Goal: Browse casually: Explore the website without a specific task or goal

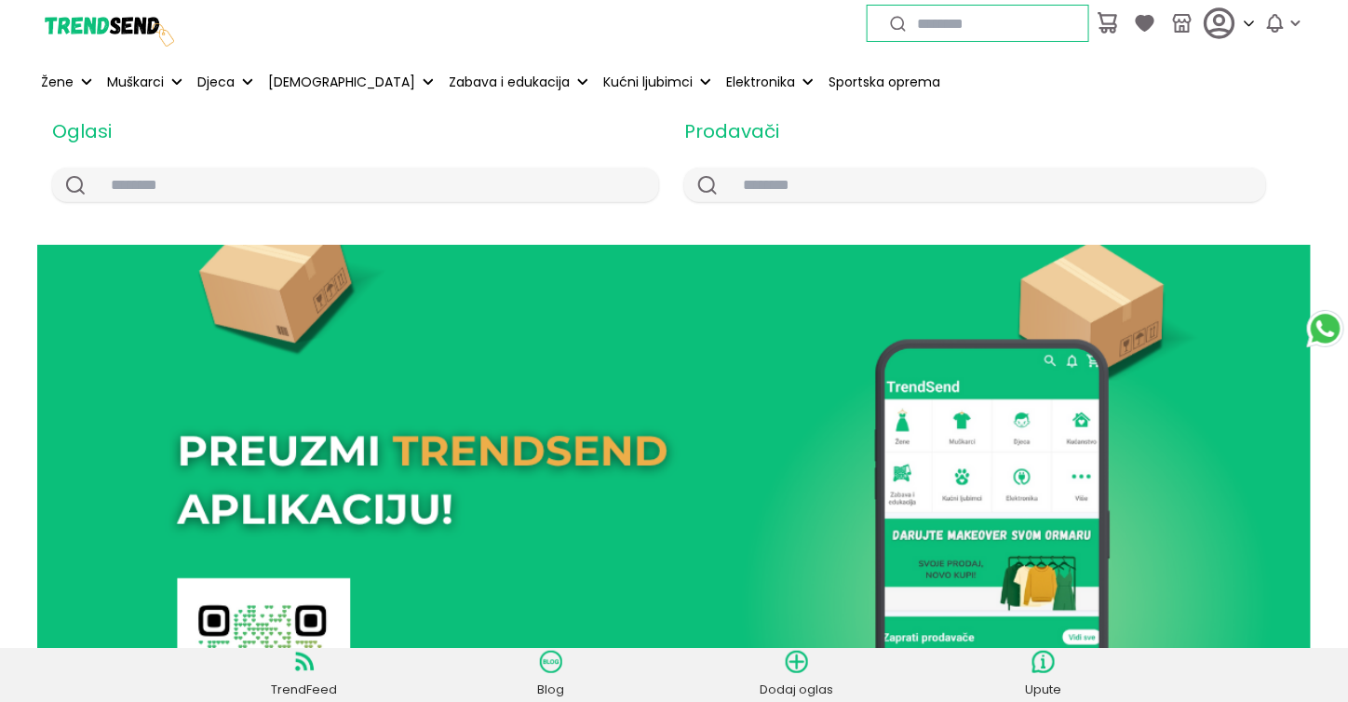
scroll to position [652, 0]
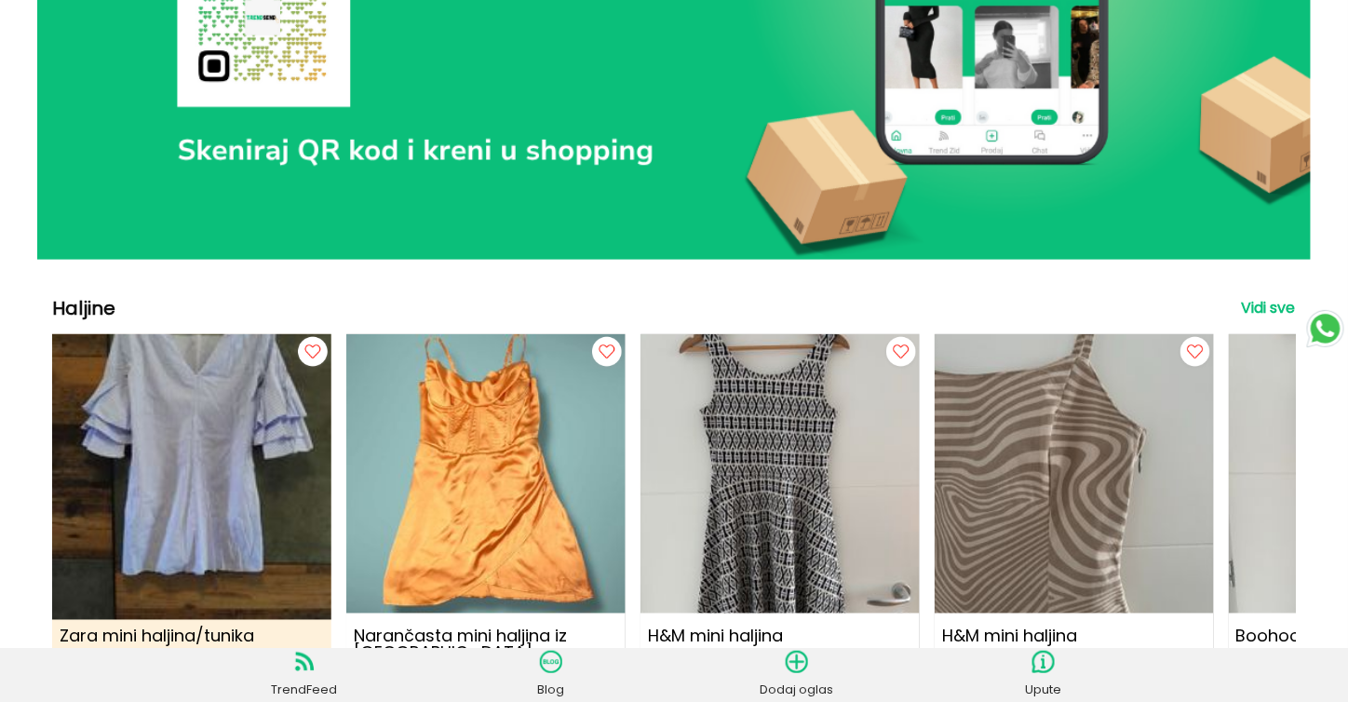
click at [209, 509] on img at bounding box center [191, 466] width 307 height 307
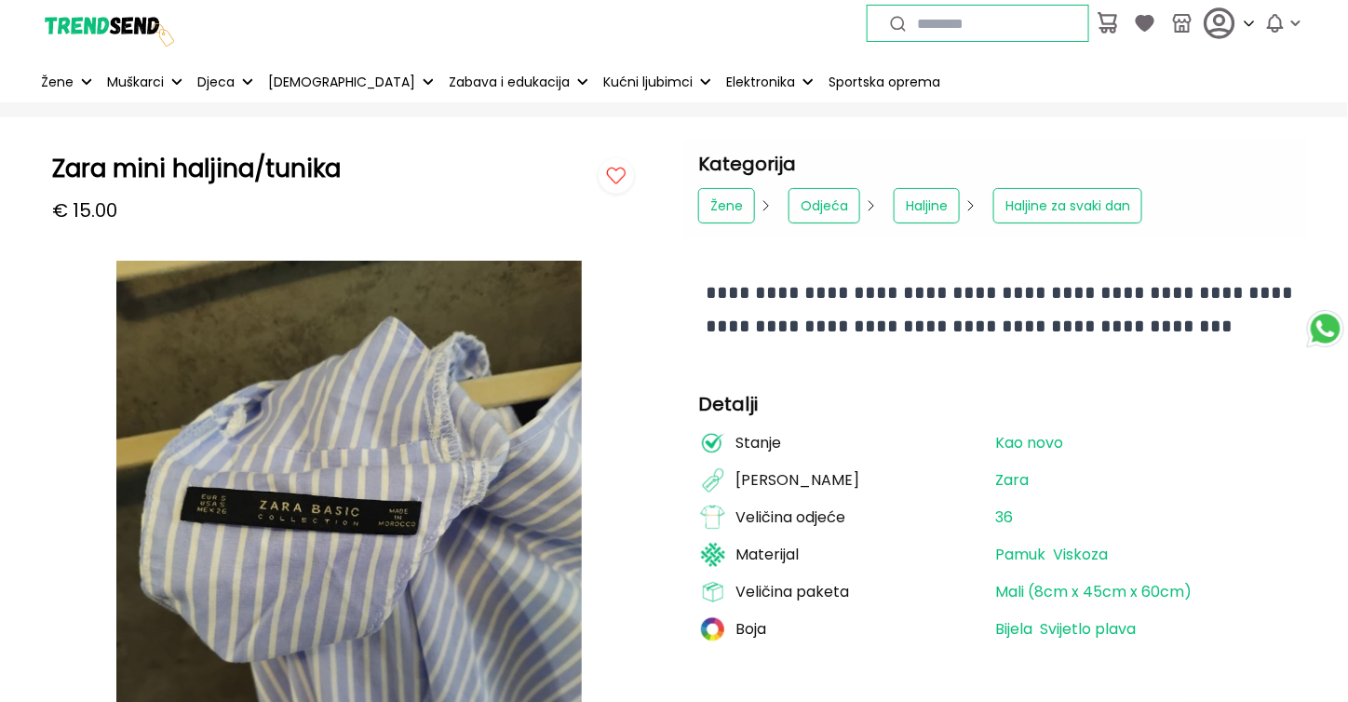
click at [94, 25] on img at bounding box center [107, 23] width 140 height 140
